Goal: Task Accomplishment & Management: Manage account settings

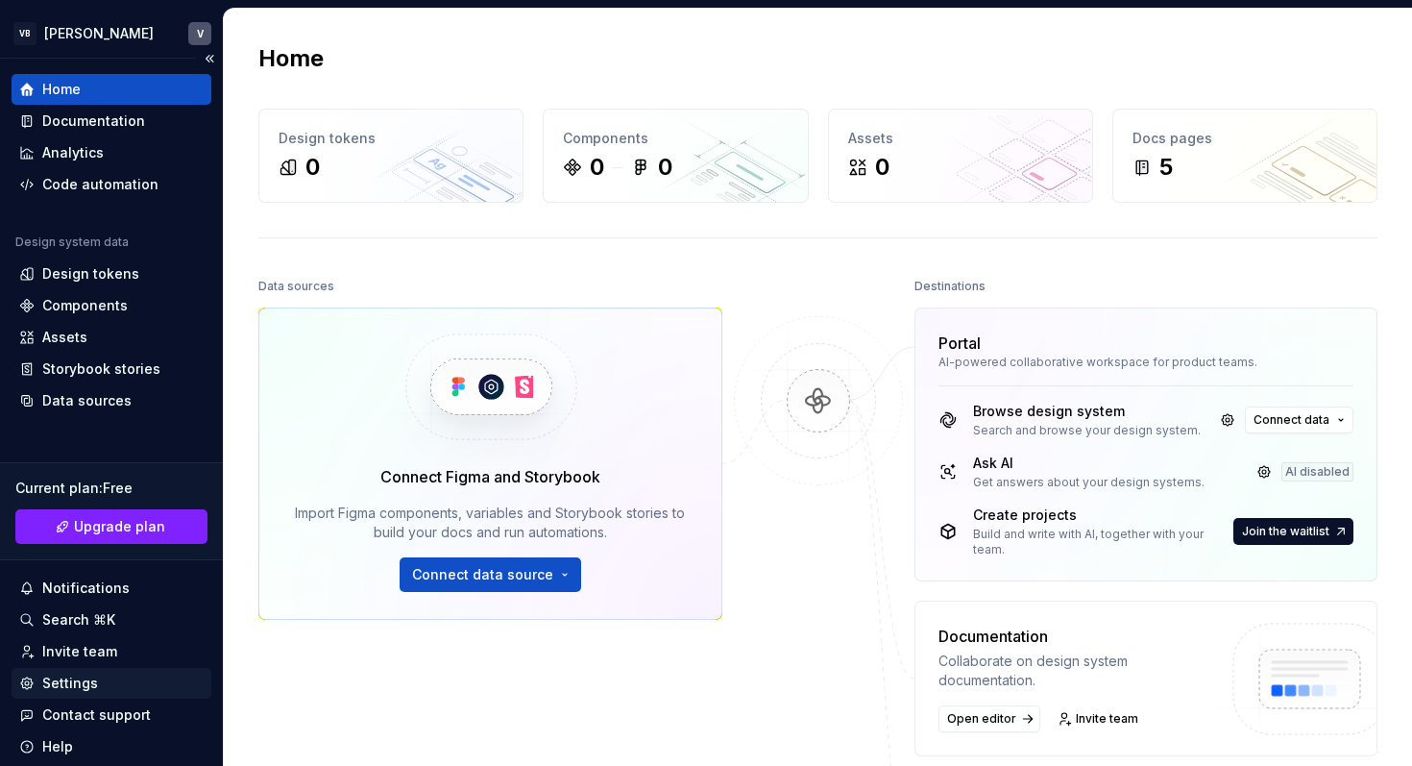
click at [65, 687] on div "Settings" at bounding box center [70, 682] width 56 height 19
click at [86, 684] on div "Settings" at bounding box center [70, 682] width 56 height 19
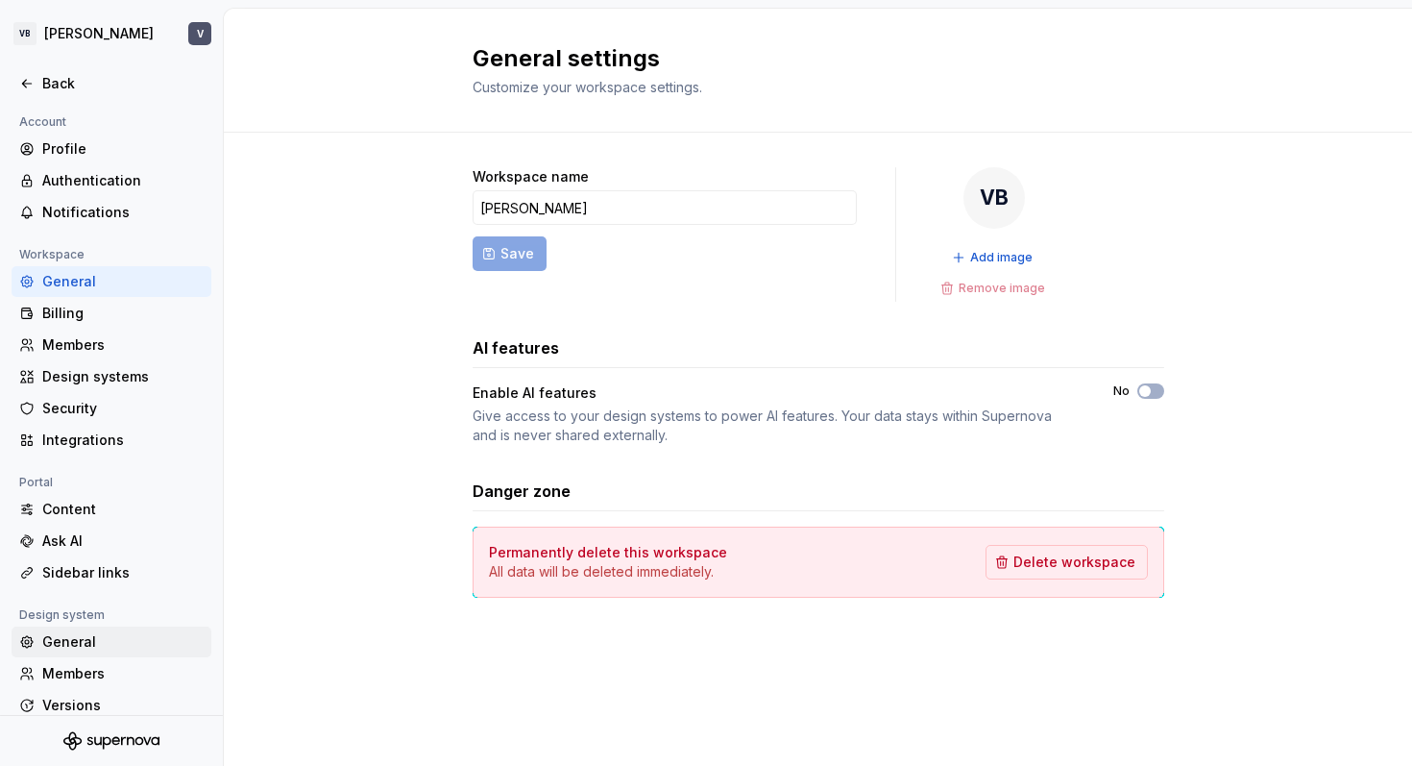
scroll to position [81, 0]
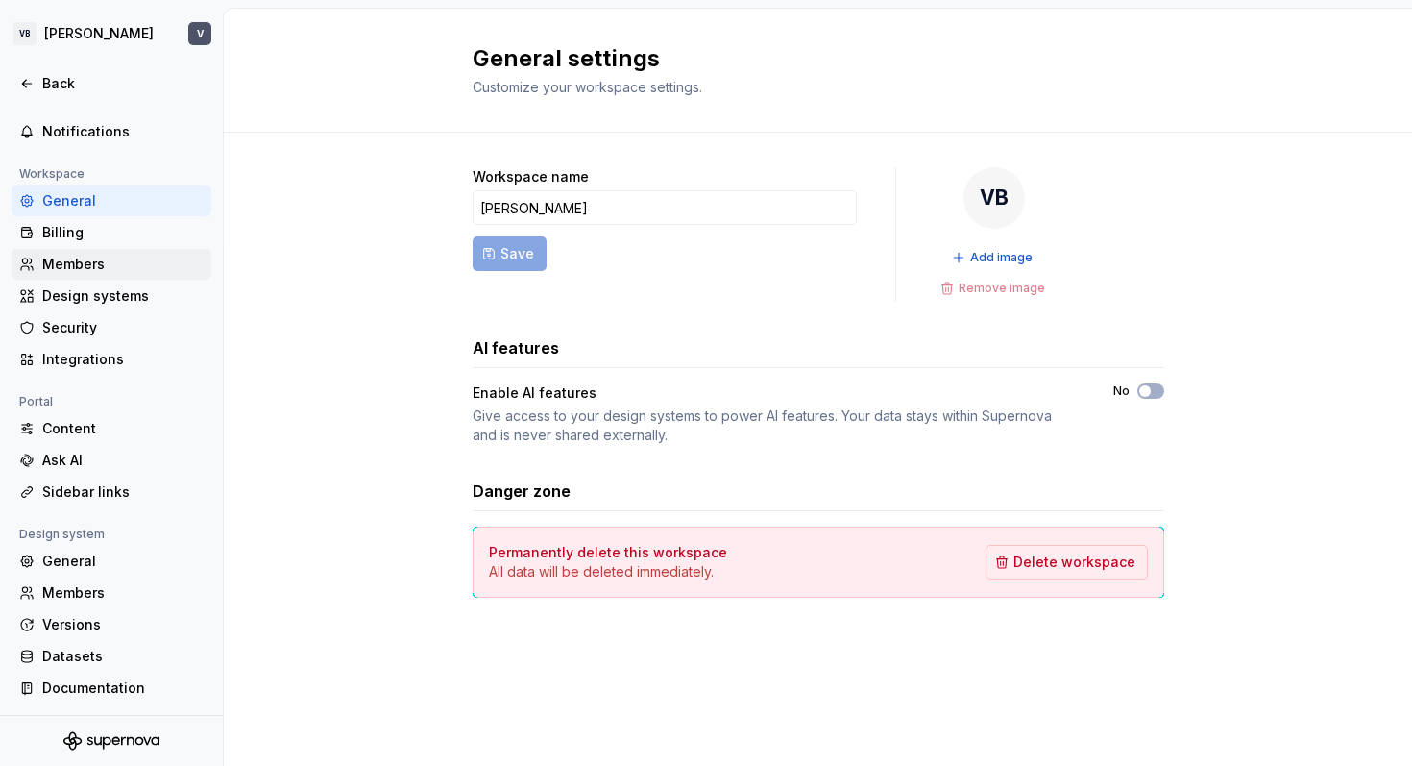
click at [115, 264] on div "Members" at bounding box center [122, 264] width 161 height 19
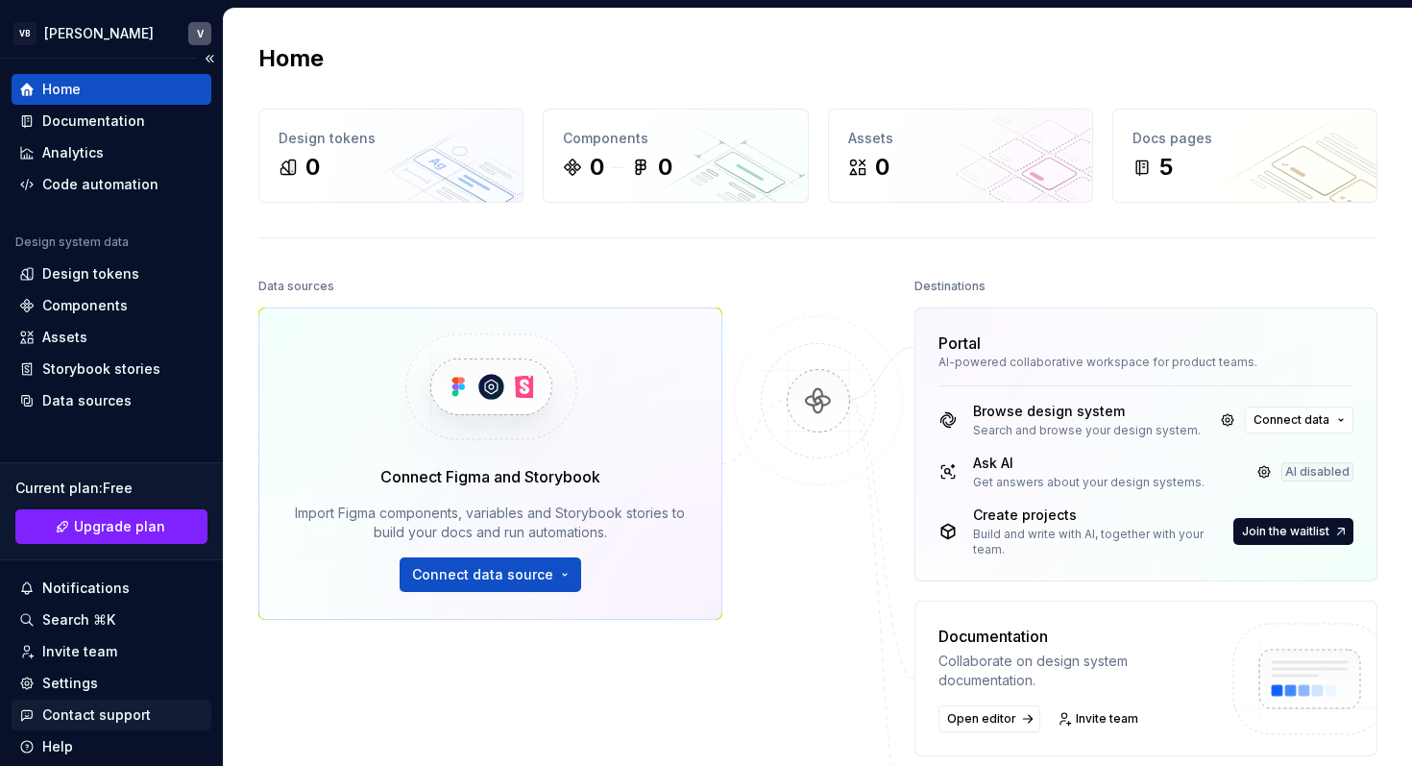
scroll to position [62, 0]
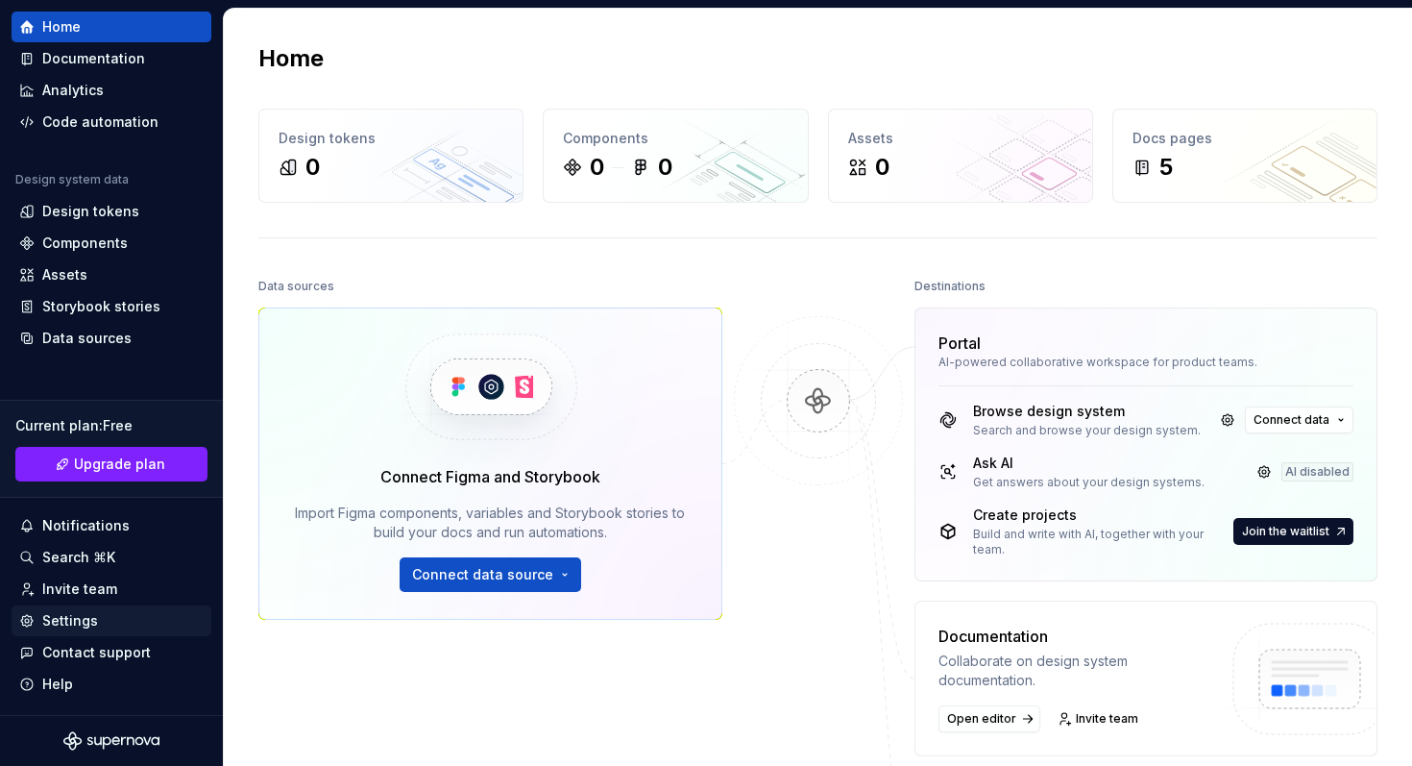
click at [87, 614] on div "Settings" at bounding box center [70, 620] width 56 height 19
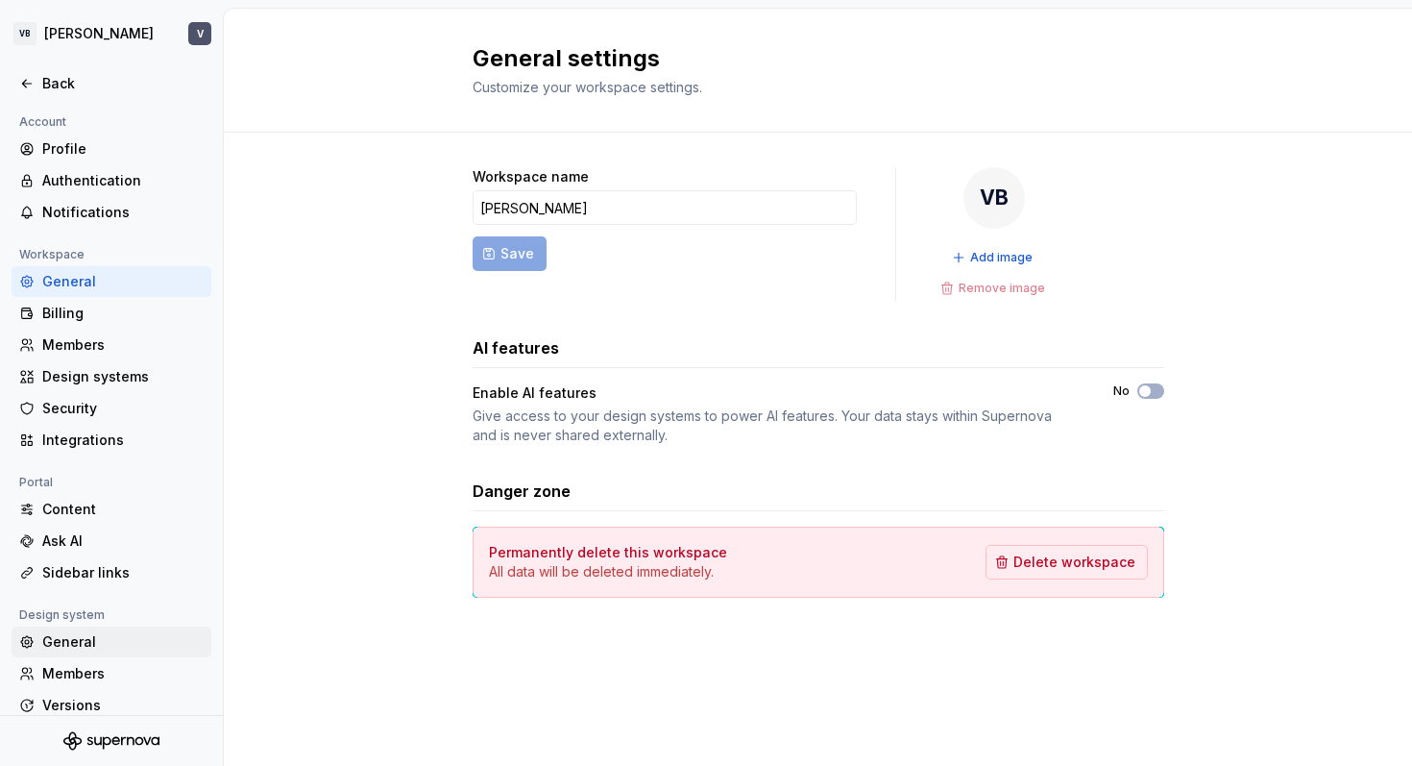
click at [83, 642] on div "General" at bounding box center [122, 641] width 161 height 19
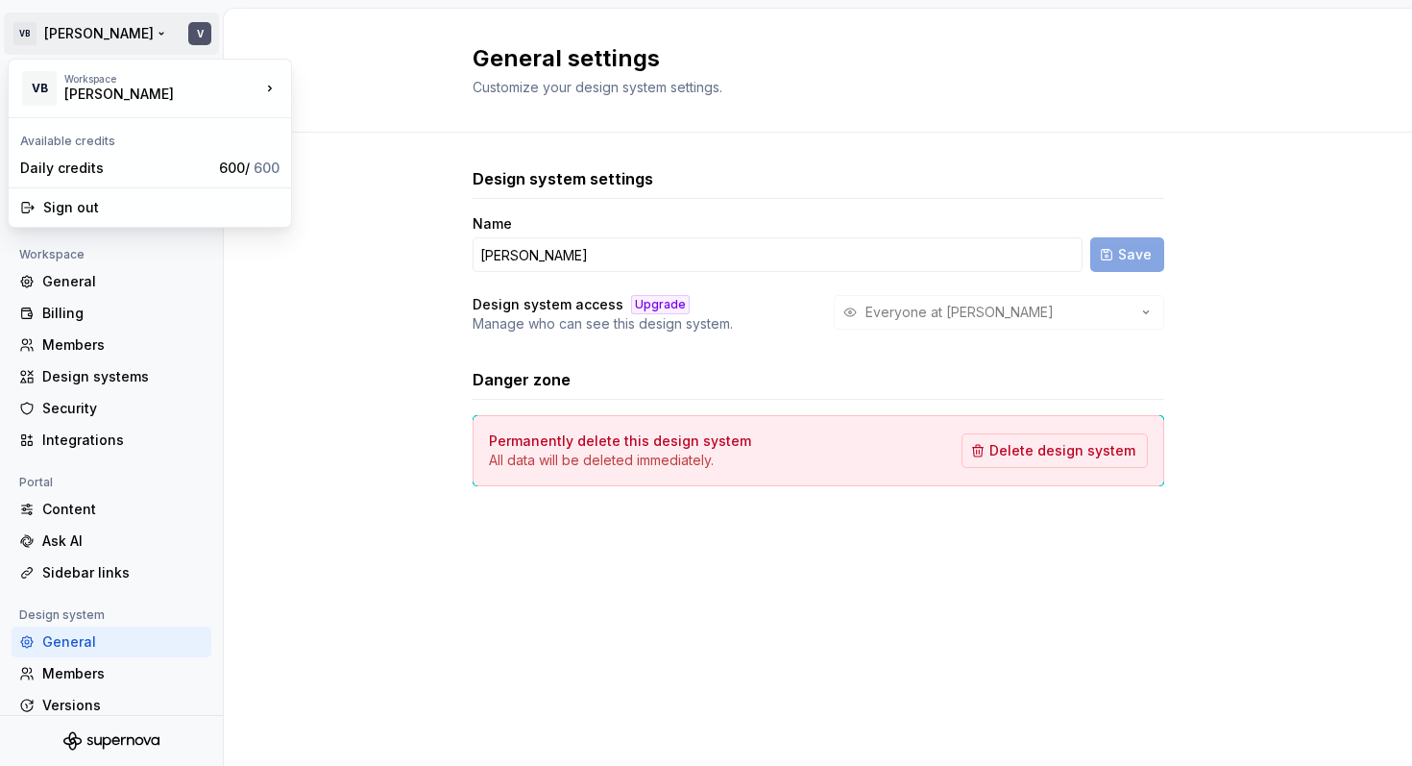
click at [102, 31] on html "VB Valeria V Back Account Profile Authentication Notifications Workspace Genera…" at bounding box center [706, 383] width 1412 height 766
click at [240, 86] on div "Workspace Valeria Borovova" at bounding box center [162, 88] width 196 height 31
click at [320, 87] on div "[PERSON_NAME]" at bounding box center [373, 83] width 163 height 31
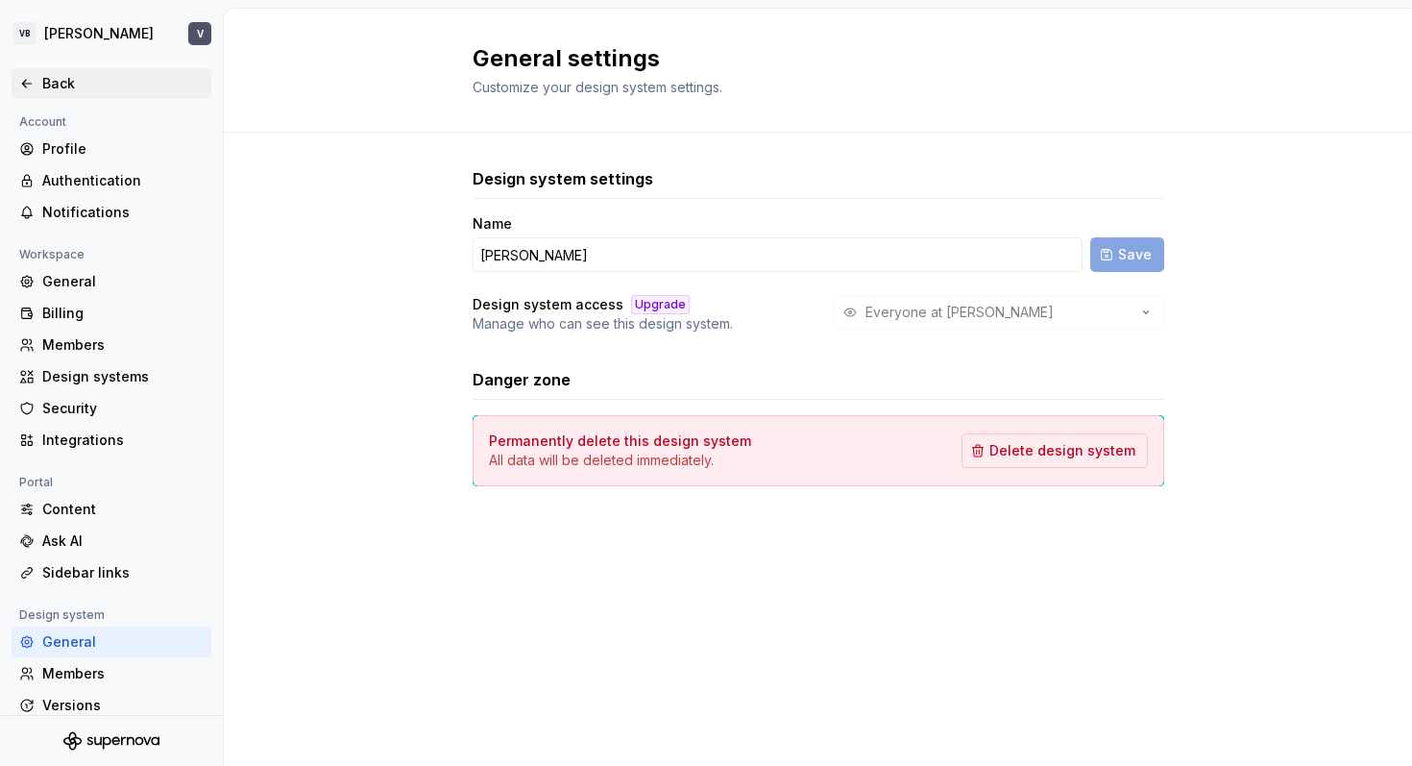
click at [94, 85] on div "Back" at bounding box center [122, 83] width 161 height 19
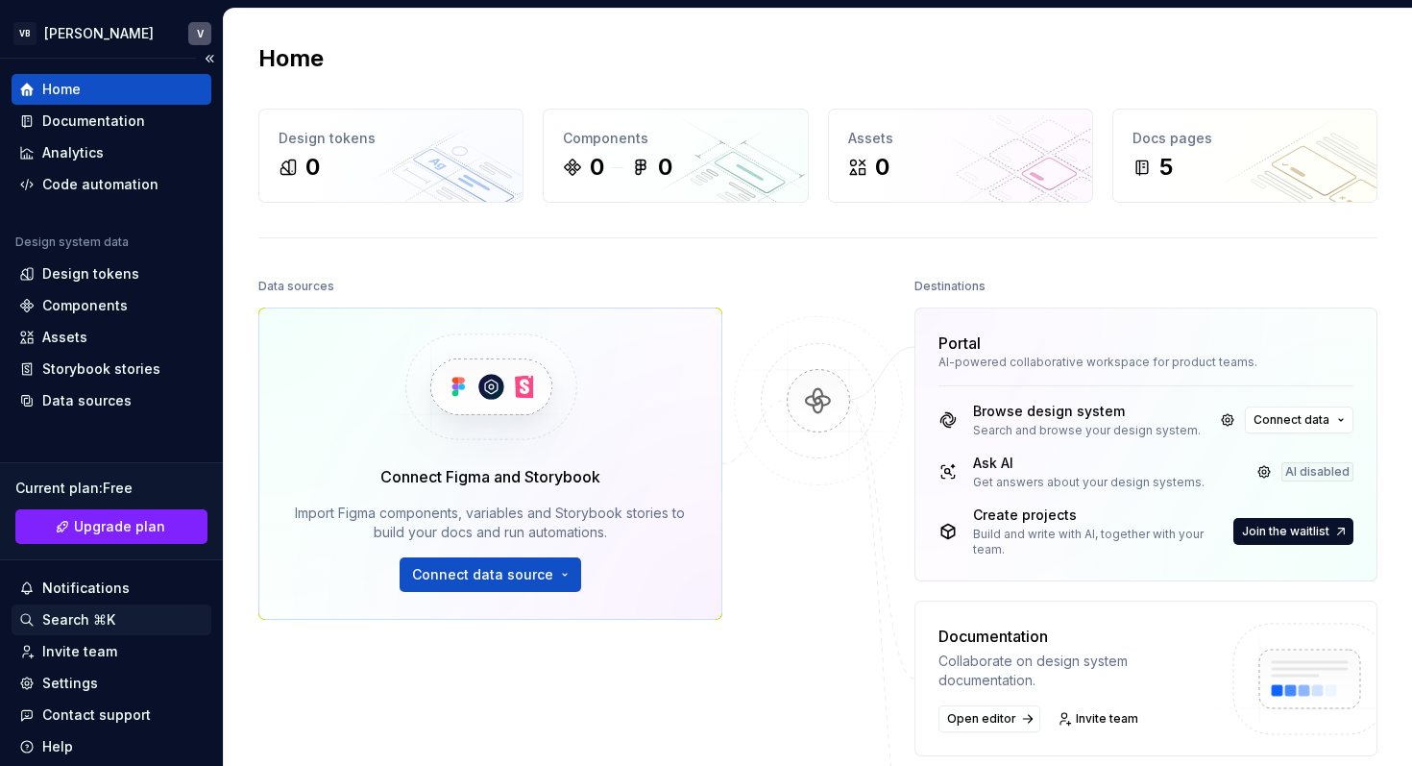
scroll to position [62, 0]
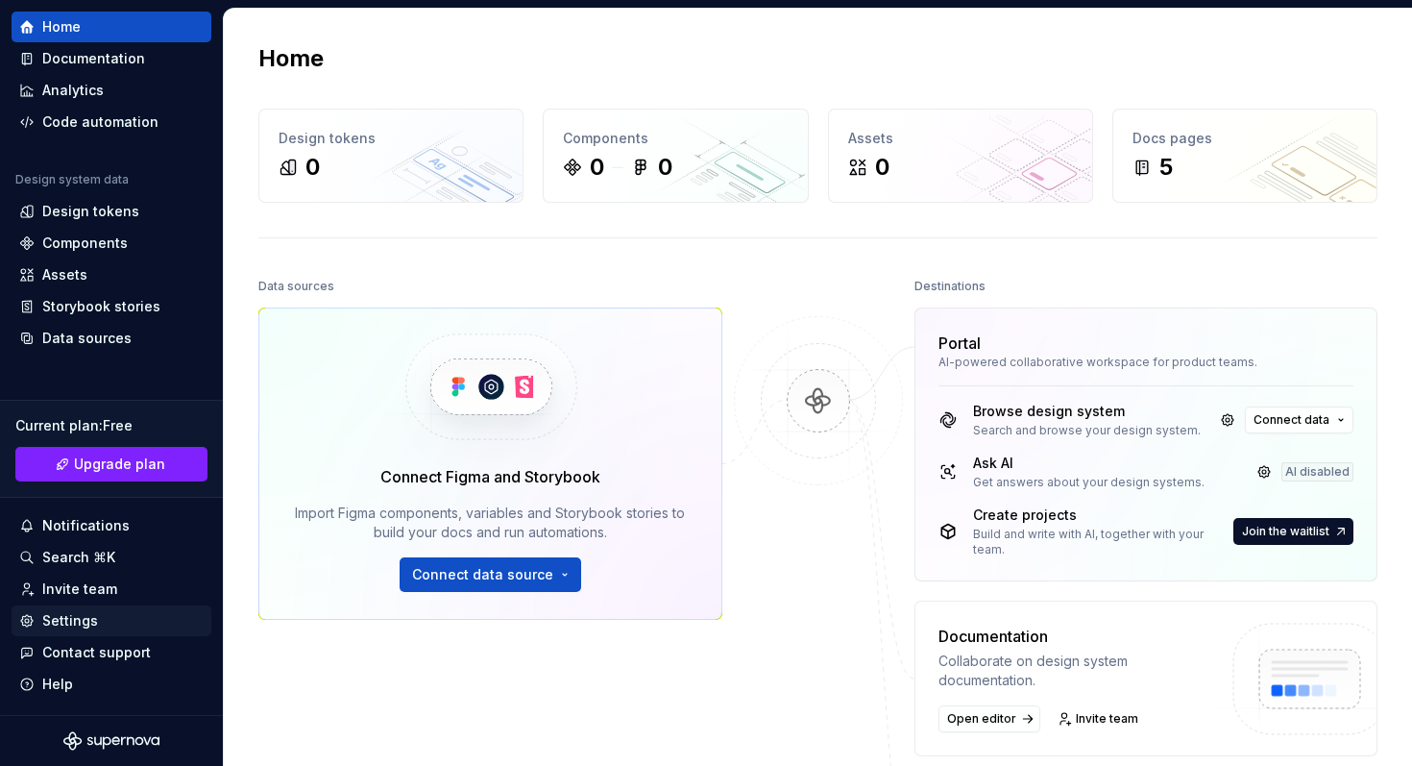
click at [79, 616] on div "Settings" at bounding box center [70, 620] width 56 height 19
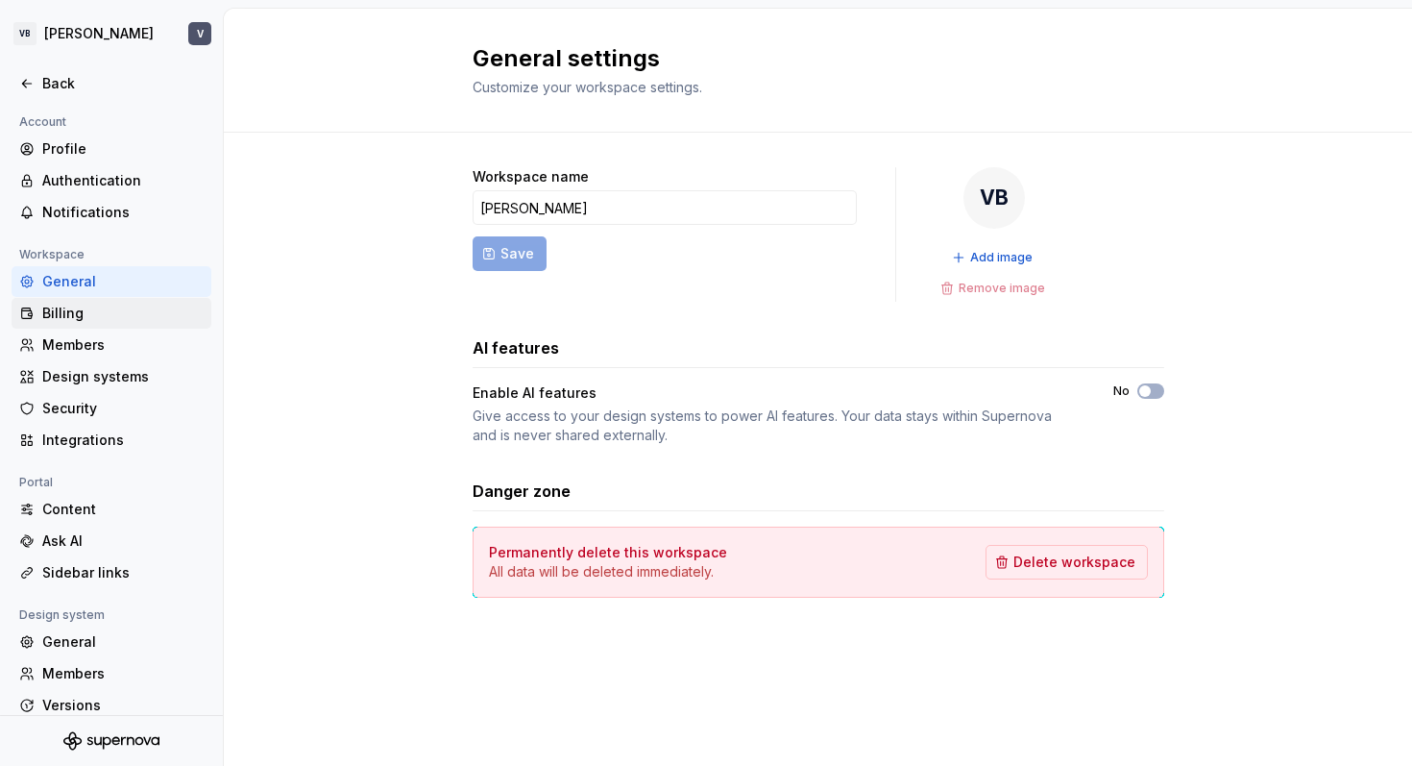
scroll to position [1, 0]
click at [86, 145] on div "Profile" at bounding box center [122, 147] width 161 height 19
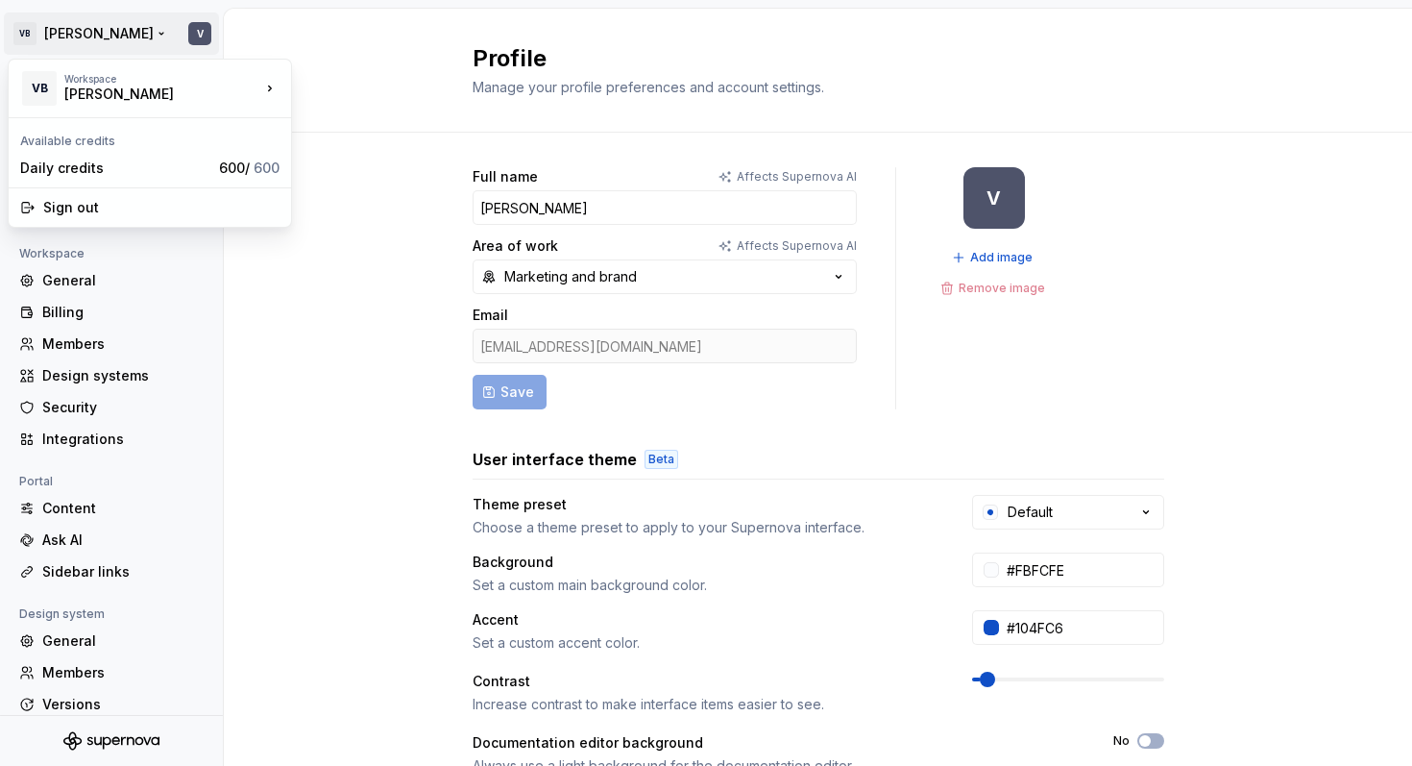
click at [66, 30] on html "VB Valeria V Back Account Profile Authentication Notifications Workspace Genera…" at bounding box center [706, 383] width 1412 height 766
click at [97, 85] on div "[PERSON_NAME]" at bounding box center [145, 94] width 163 height 19
click at [22, 32] on html "VB Valeria V Back Account Profile Authentication Notifications Workspace Genera…" at bounding box center [706, 383] width 1412 height 766
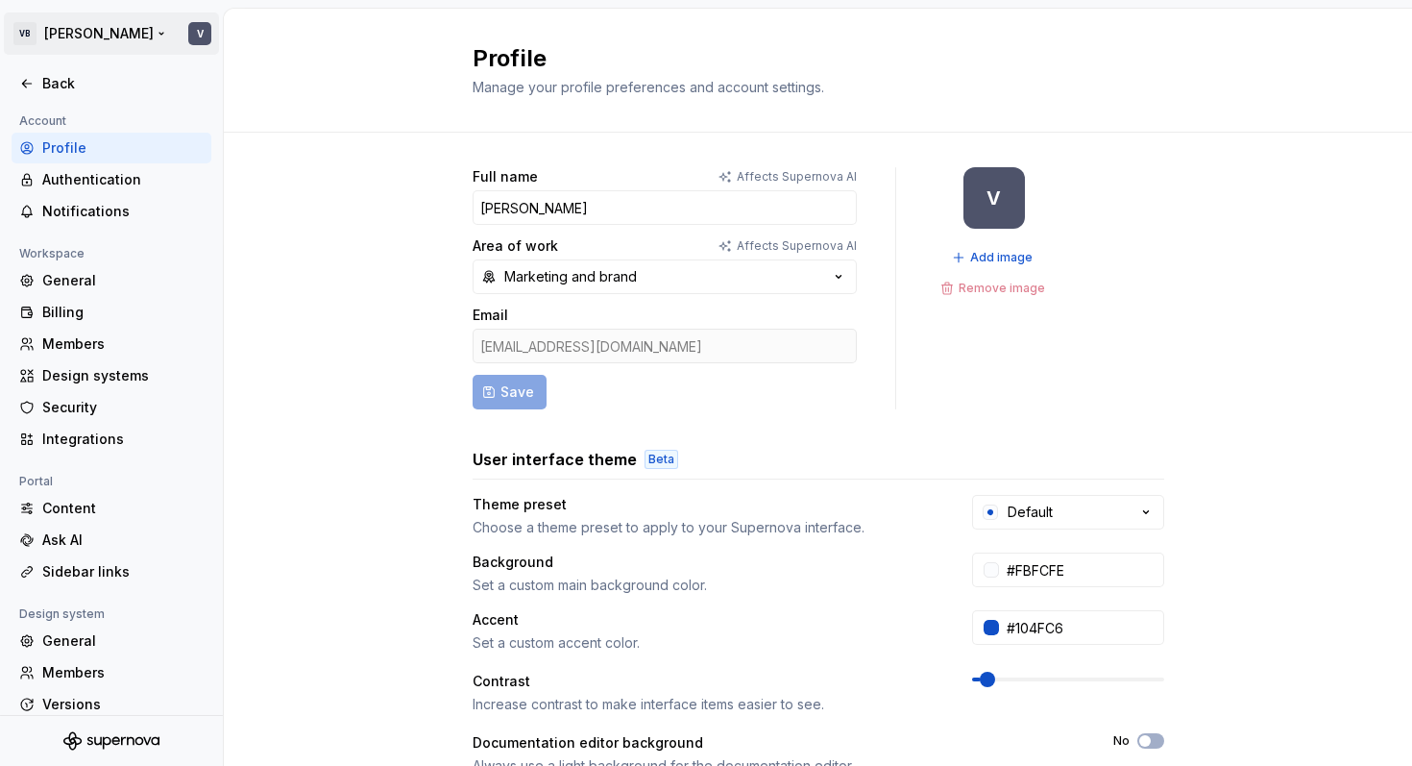
click at [29, 27] on html "VB Valeria V Back Account Profile Authentication Notifications Workspace Genera…" at bounding box center [706, 383] width 1412 height 766
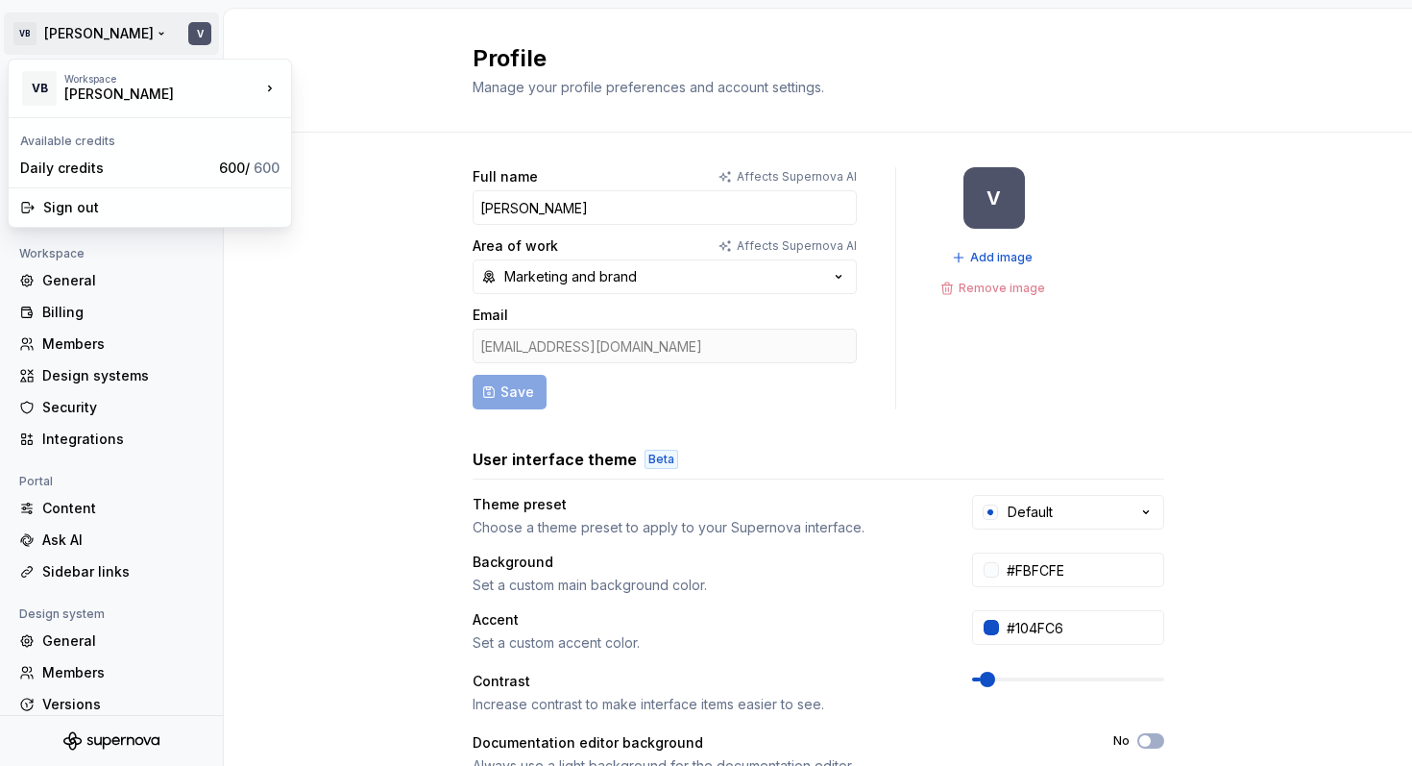
click at [283, 286] on html "VB Valeria V Back Account Profile Authentication Notifications Workspace Genera…" at bounding box center [706, 383] width 1412 height 766
